Goal: Check status: Check status

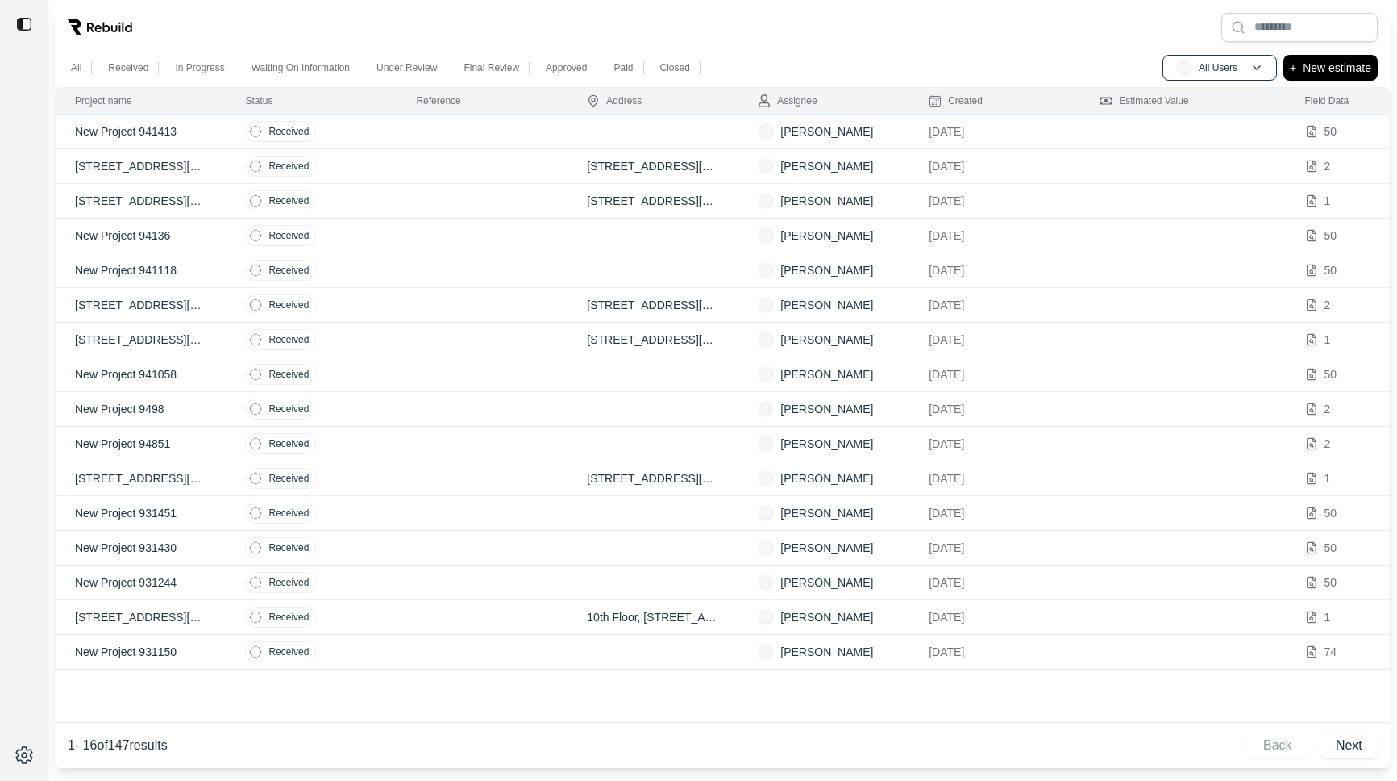
click at [328, 9] on div at bounding box center [723, 27] width 1336 height 42
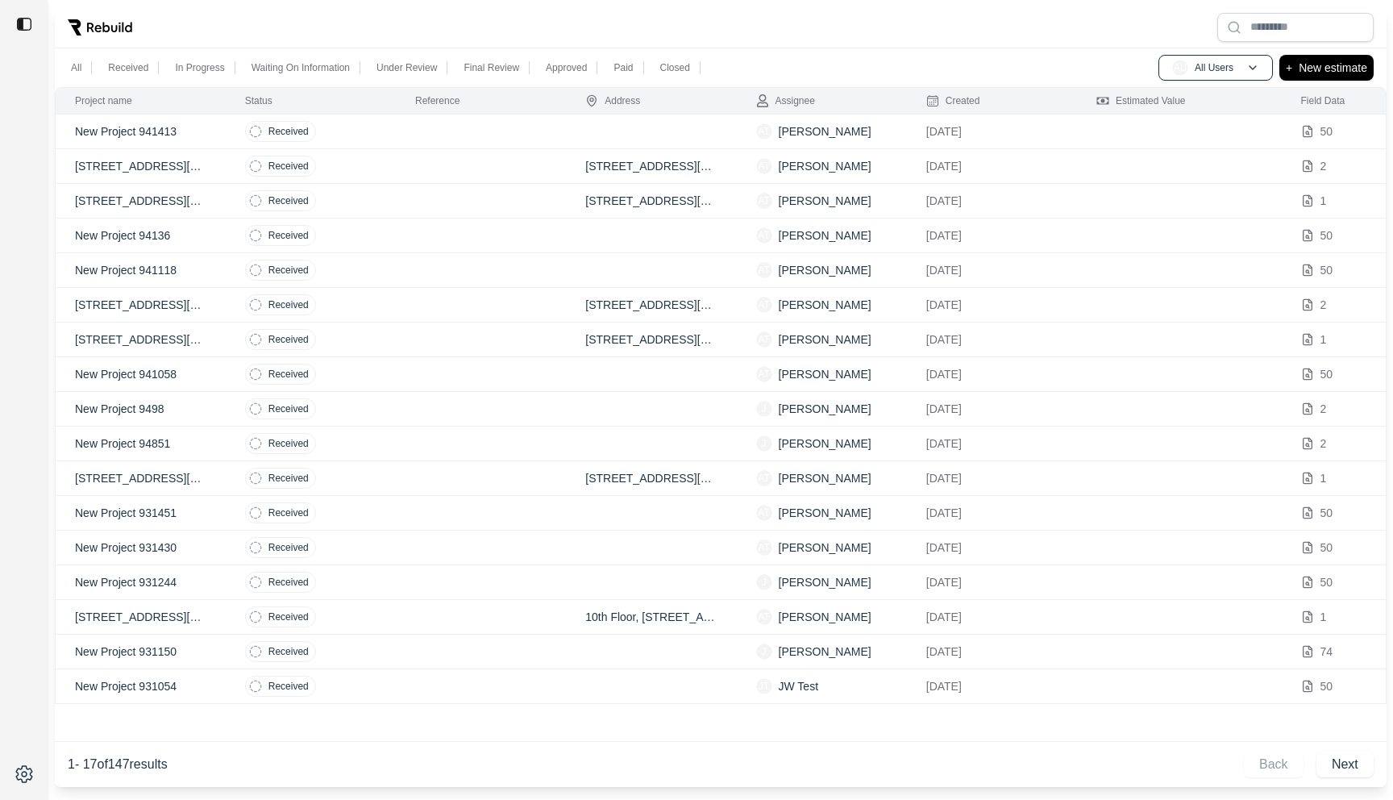
click at [339, 135] on td "Received" at bounding box center [311, 132] width 170 height 35
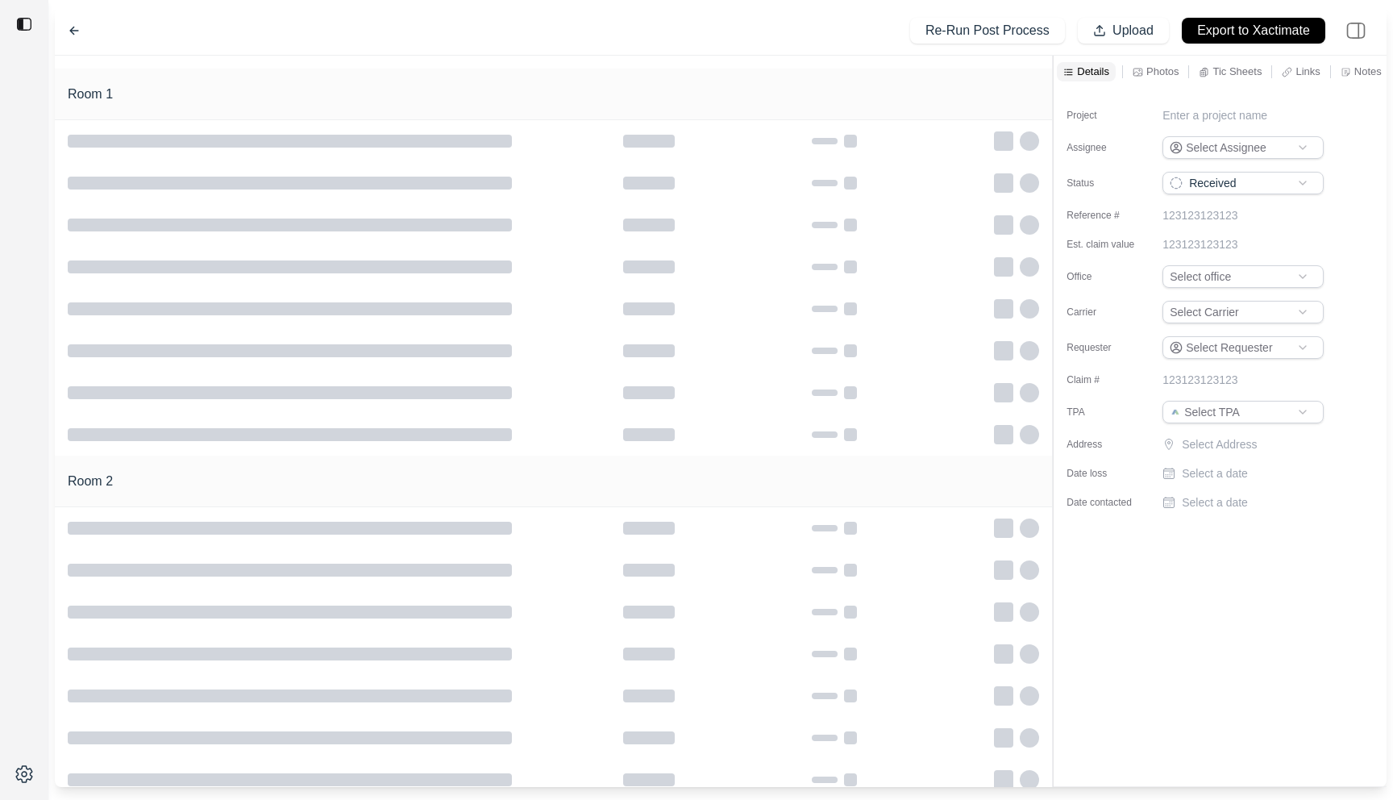
type input "**********"
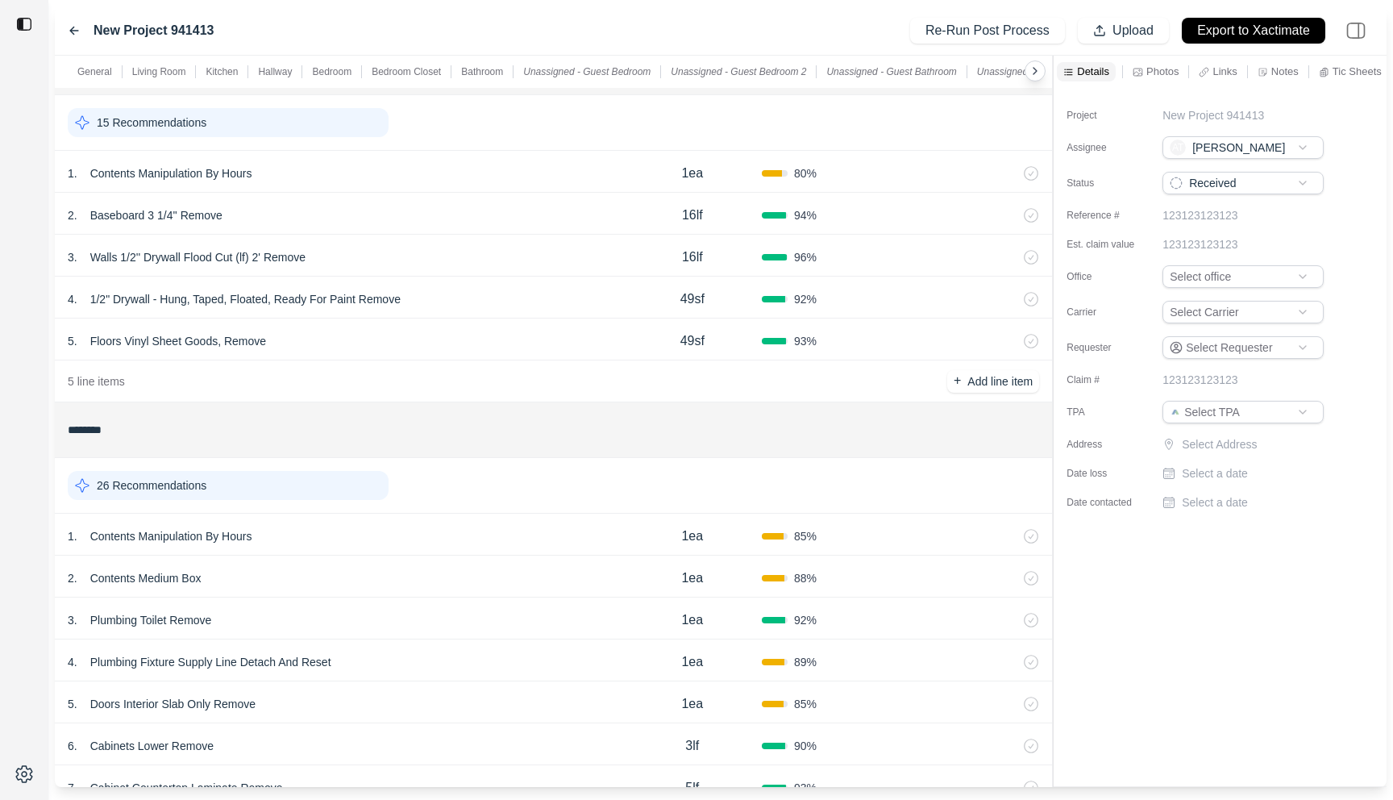
scroll to position [2029, 0]
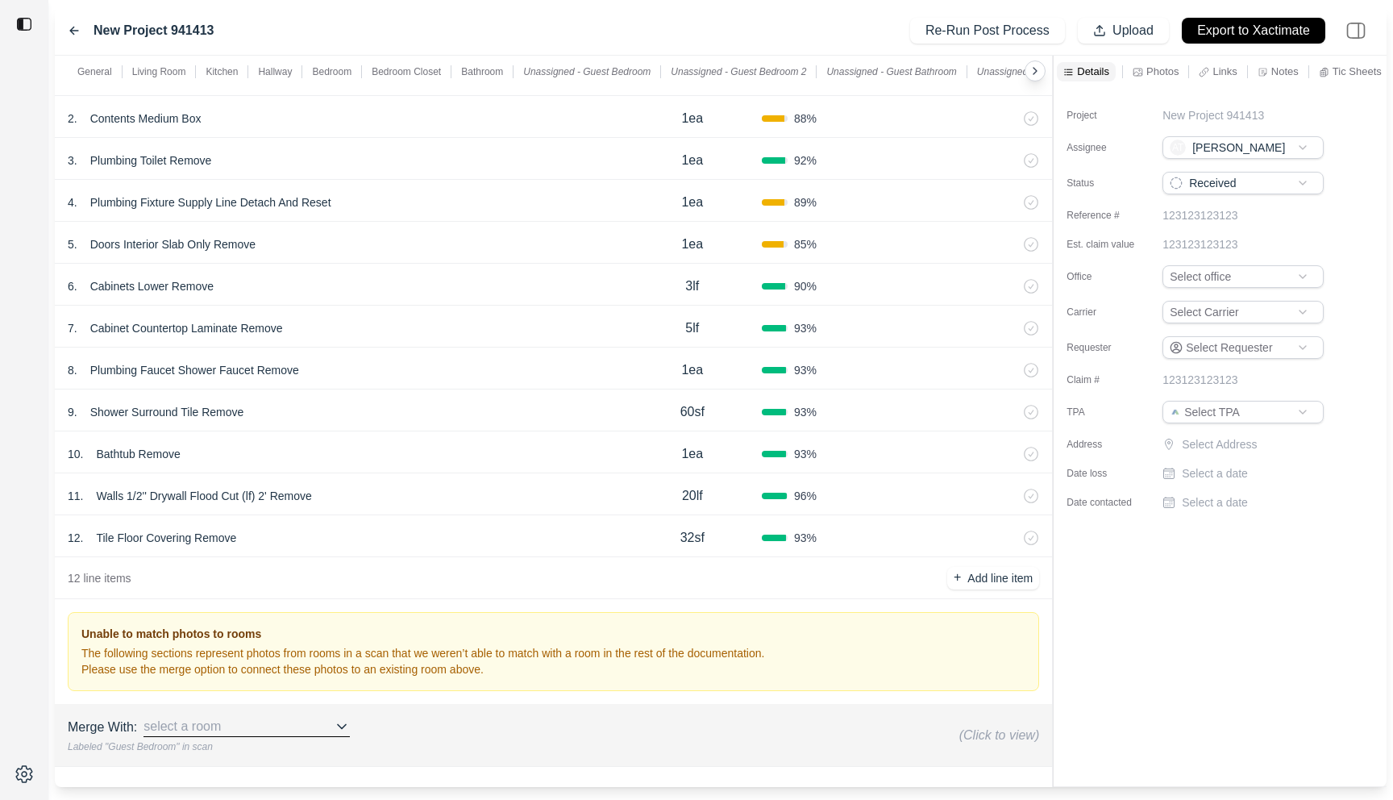
click at [72, 27] on icon at bounding box center [74, 30] width 13 height 13
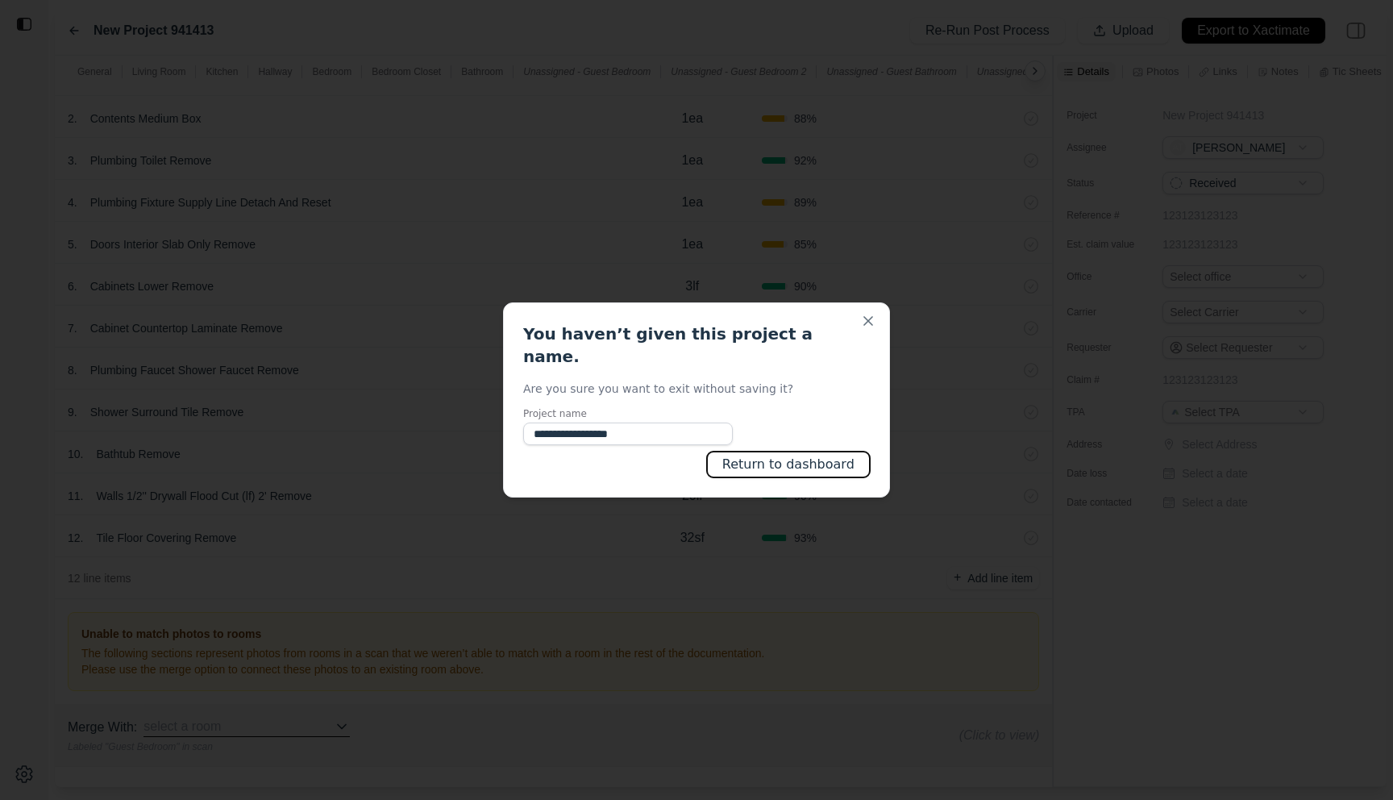
click at [797, 458] on button "Return to dashboard" at bounding box center [788, 465] width 163 height 26
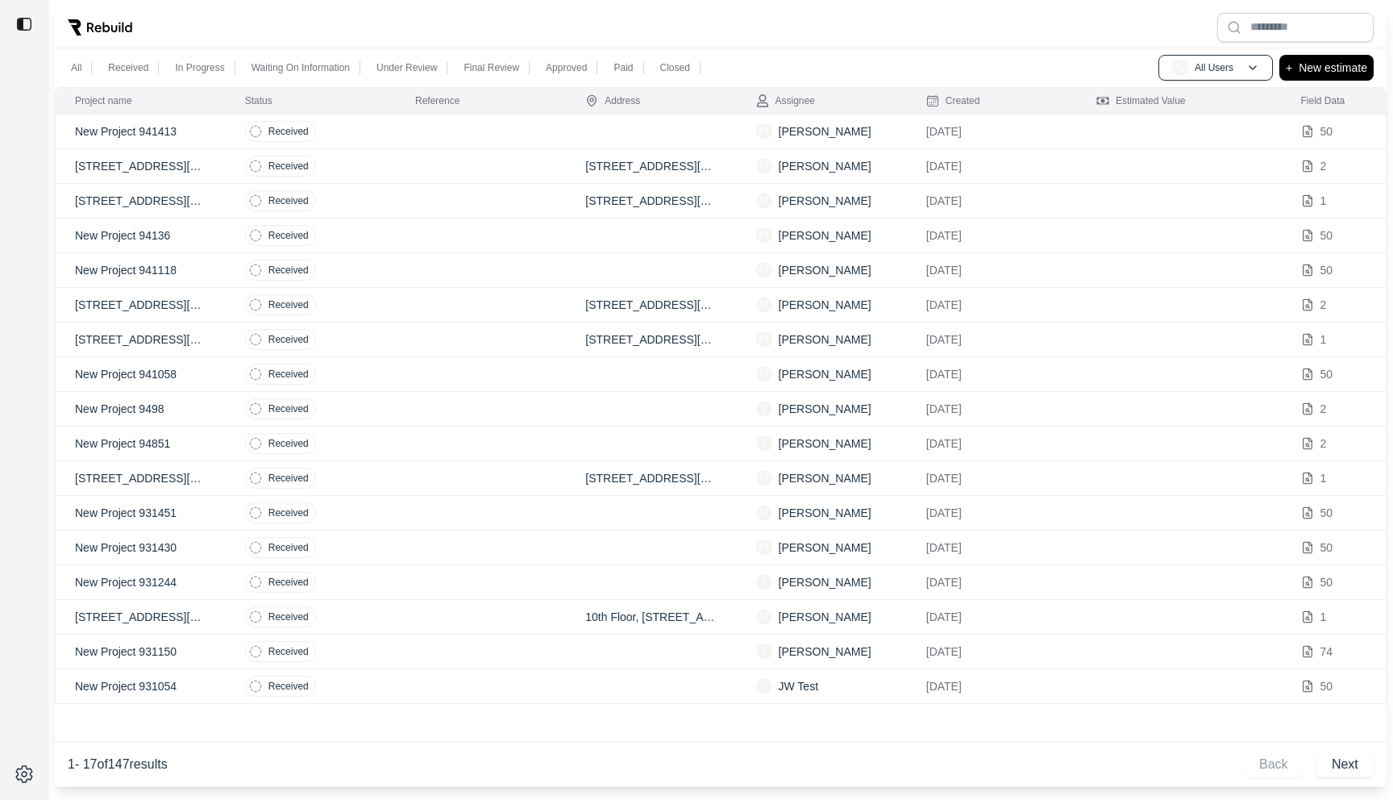
click at [648, 27] on div at bounding box center [721, 27] width 1332 height 42
click at [683, 73] on p "Closed" at bounding box center [675, 67] width 30 height 13
